Goal: Register for event/course

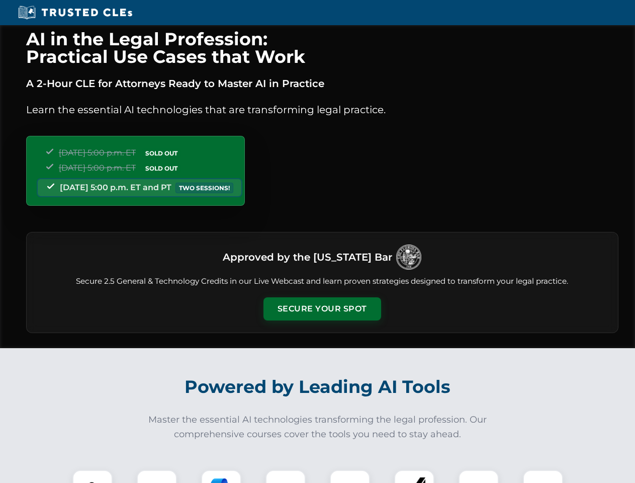
click at [322, 309] on button "Secure Your Spot" at bounding box center [322, 308] width 118 height 23
click at [92, 476] on img at bounding box center [92, 489] width 29 height 29
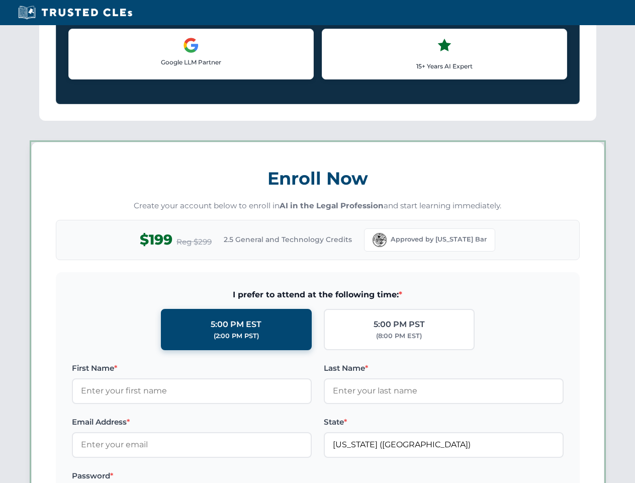
click at [221, 476] on label "Password *" at bounding box center [192, 476] width 240 height 12
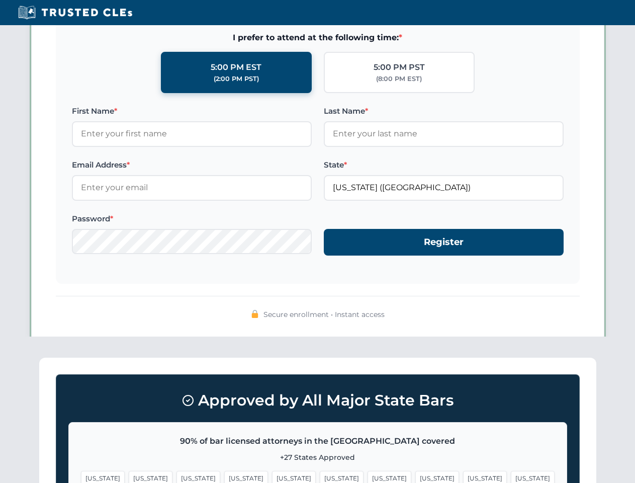
click at [463, 476] on span "[US_STATE]" at bounding box center [485, 478] width 44 height 15
